Goal: Obtain resource: Obtain resource

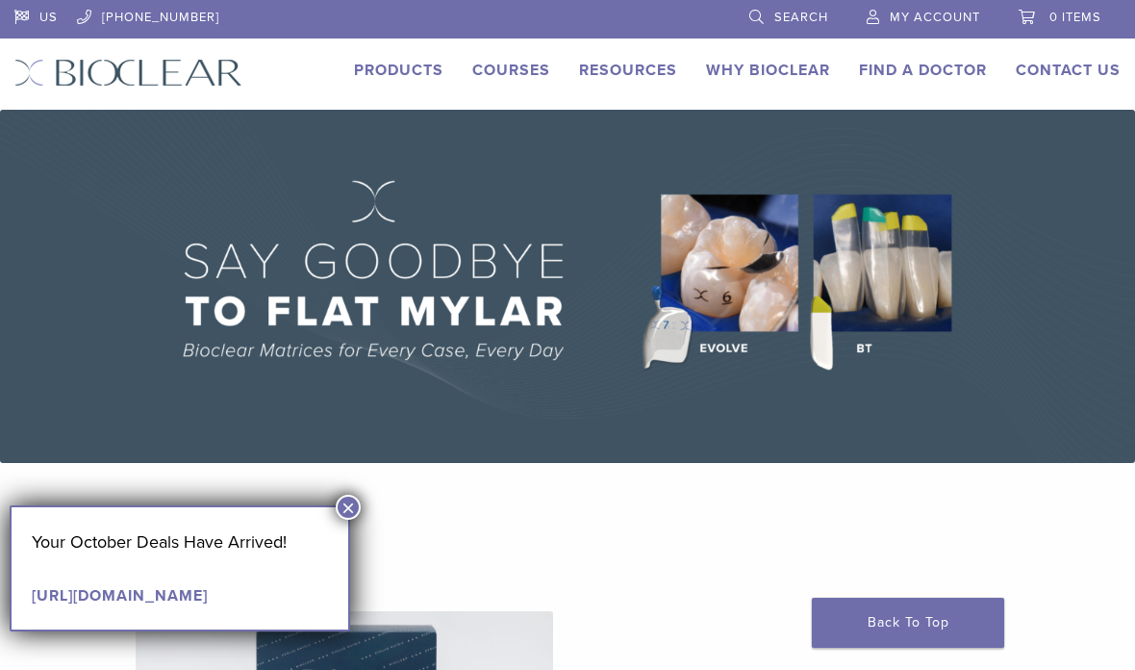
click at [522, 71] on link "Courses" at bounding box center [511, 70] width 78 height 19
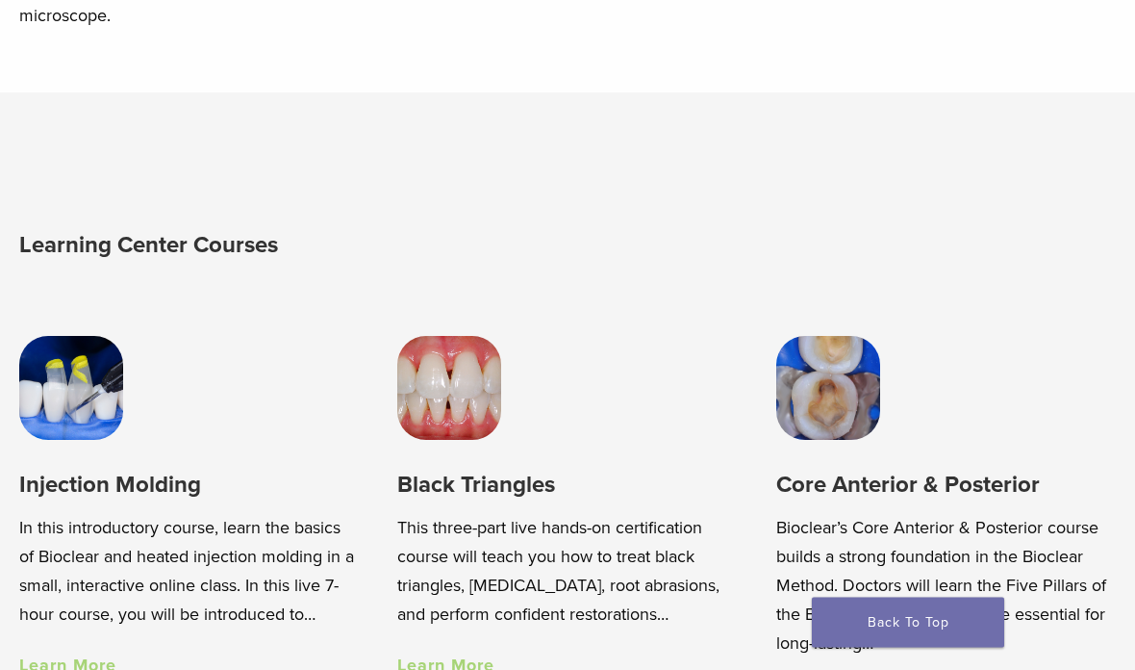
scroll to position [946, 0]
click at [454, 669] on link "Learn More" at bounding box center [445, 664] width 97 height 21
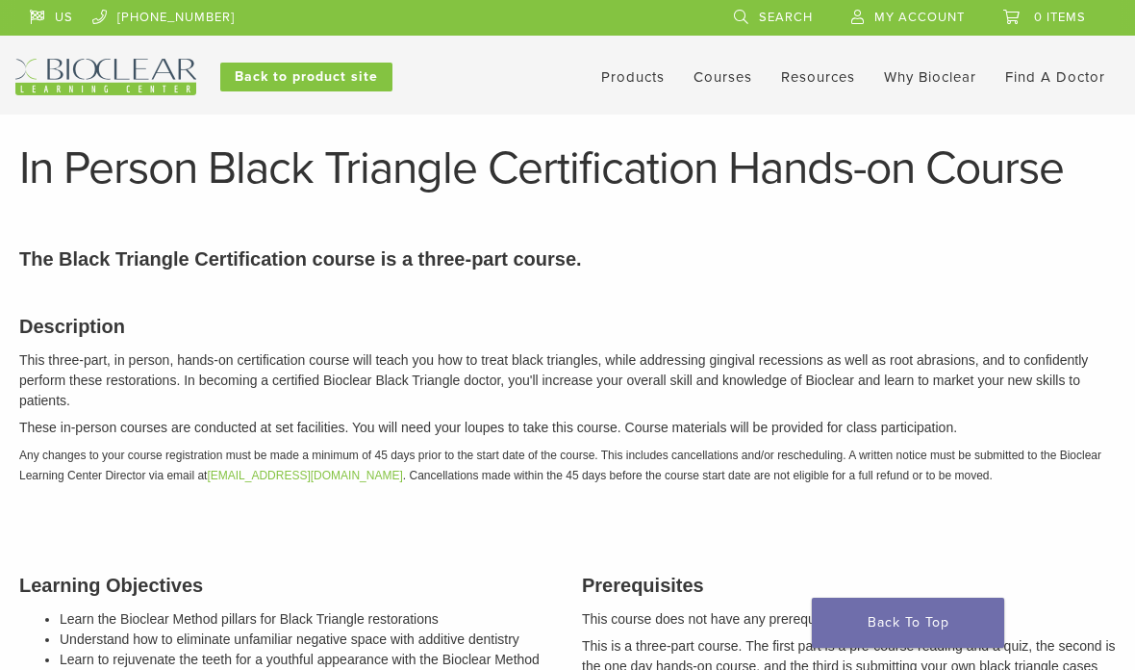
click at [274, 77] on link "Back to product site" at bounding box center [306, 77] width 172 height 29
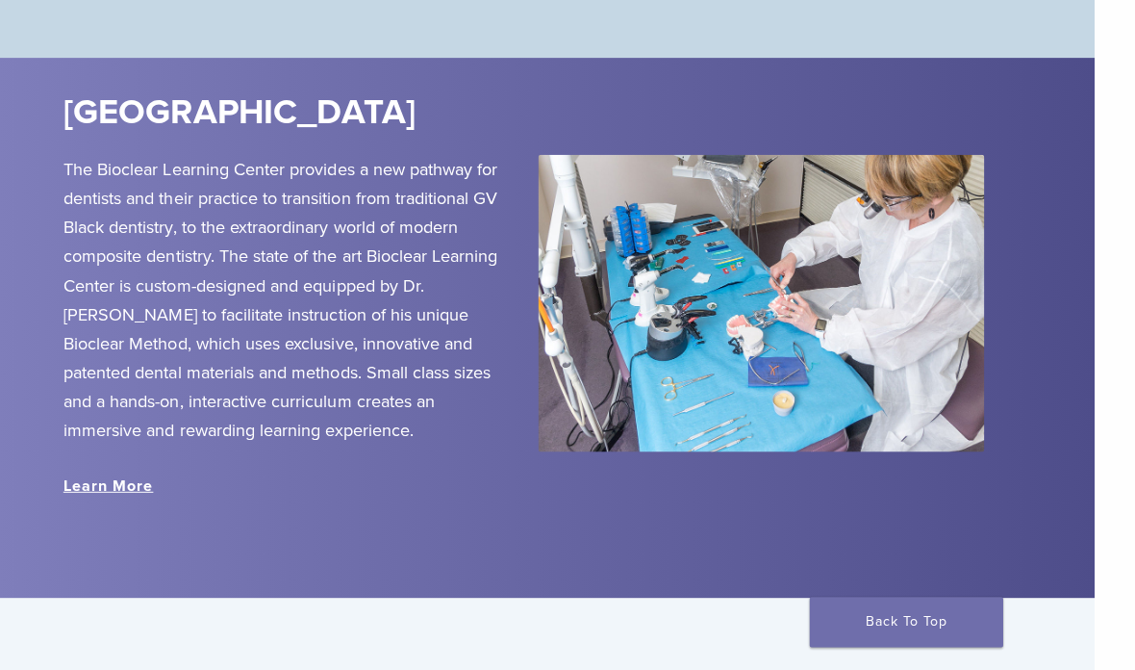
scroll to position [2048, 26]
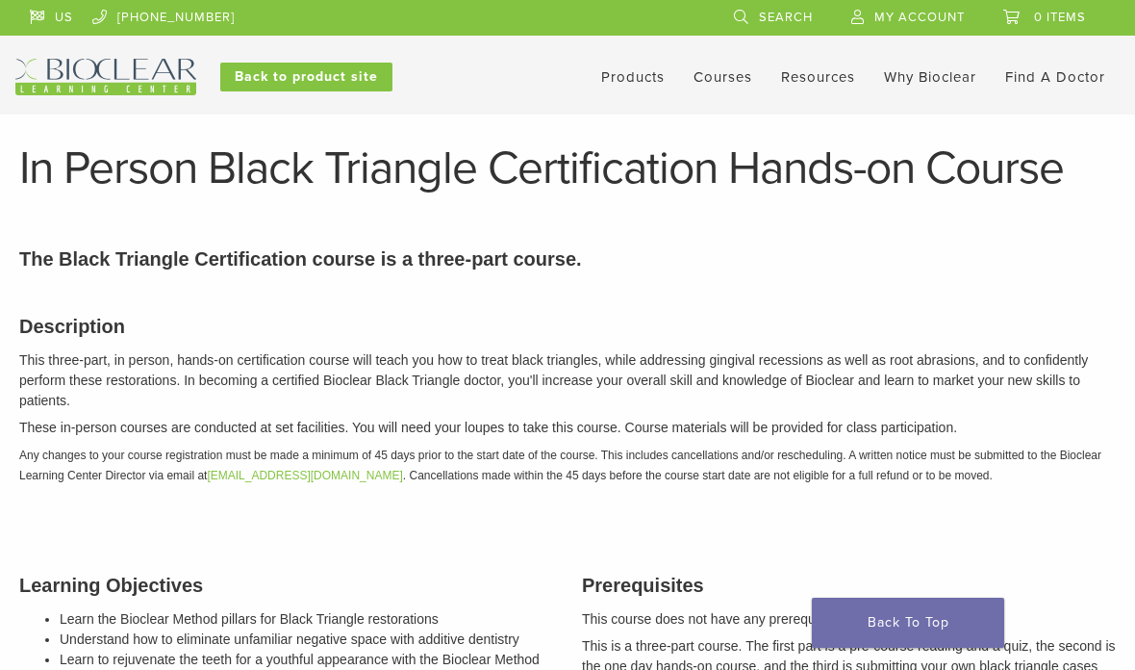
click at [0, 0] on link "Technique Guides, IFU, & SDS" at bounding box center [0, 0] width 0 height 0
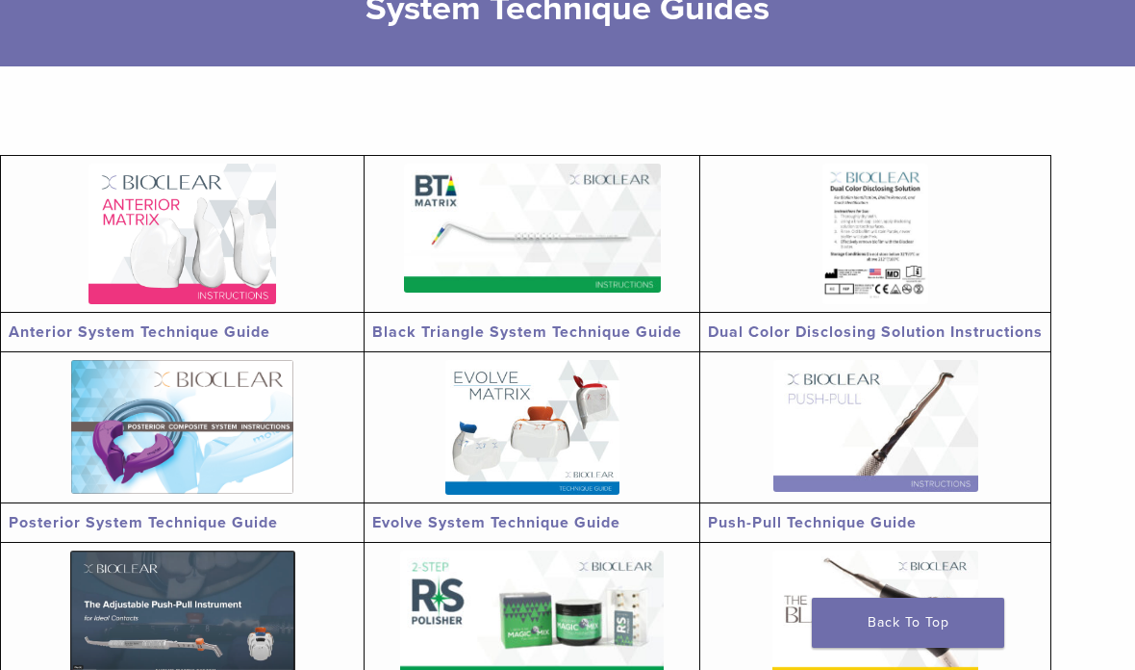
scroll to position [290, 0]
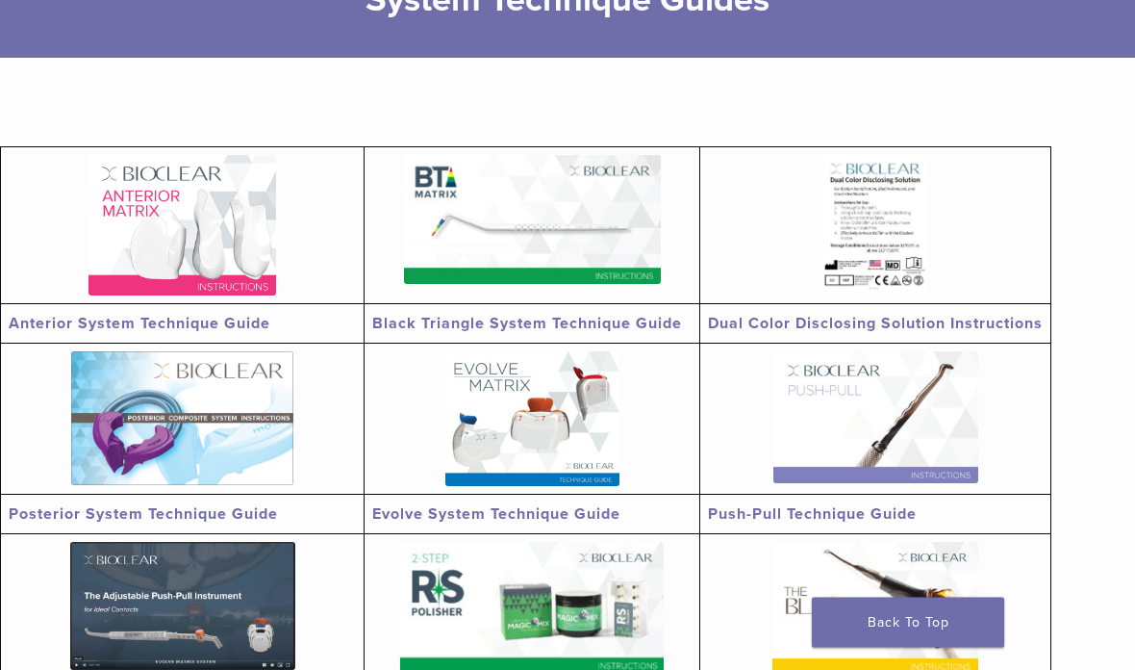
click at [147, 316] on link "Anterior System Technique Guide" at bounding box center [140, 324] width 262 height 19
